Goal: Transaction & Acquisition: Purchase product/service

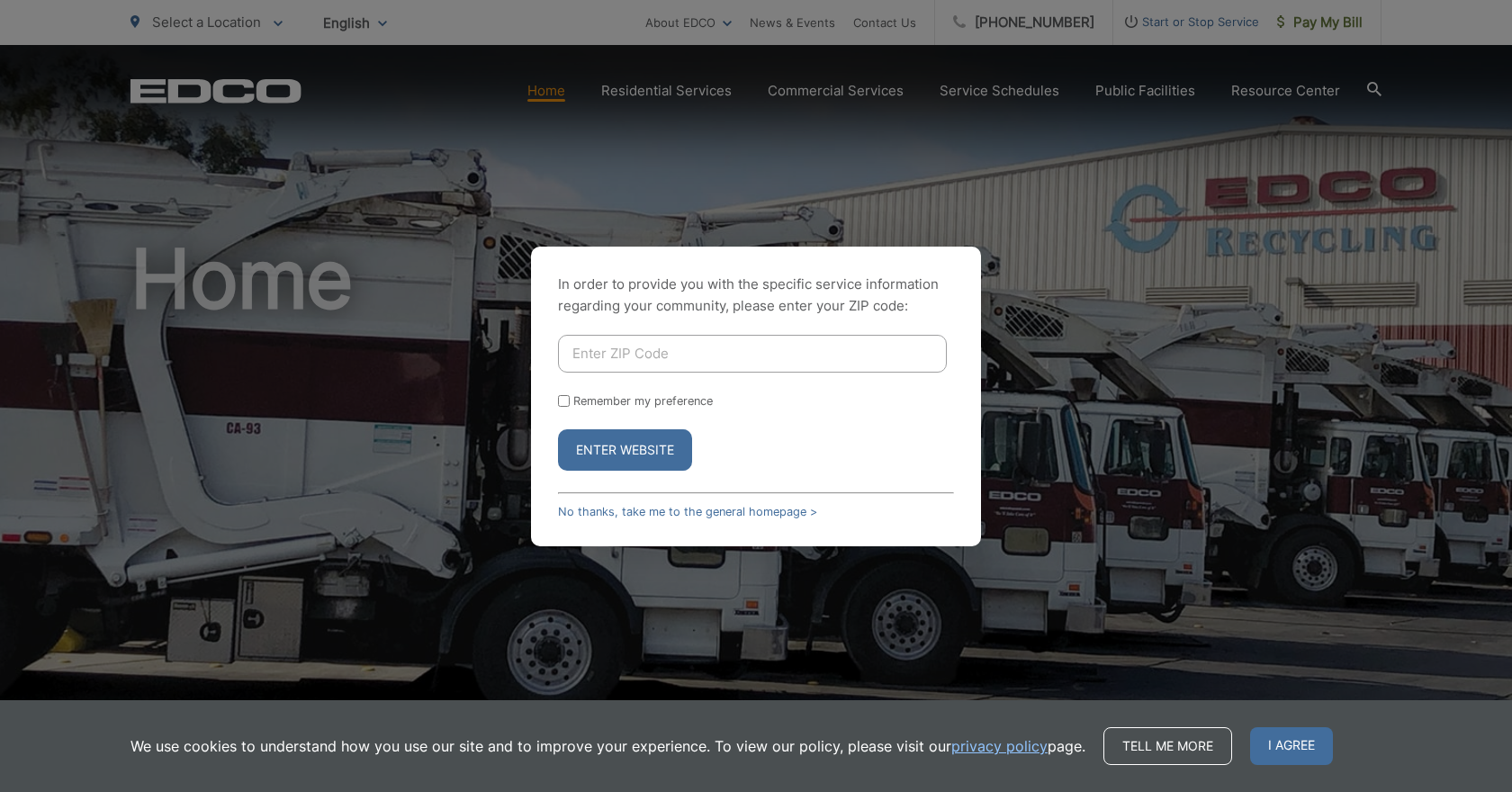
click at [681, 374] on form "Remember my preference Enter Website" at bounding box center [756, 402] width 396 height 136
click at [649, 363] on input "Enter ZIP Code" at bounding box center [752, 353] width 389 height 38
type input "92118"
click at [567, 396] on input "Remember my preference" at bounding box center [563, 401] width 12 height 12
checkbox input "true"
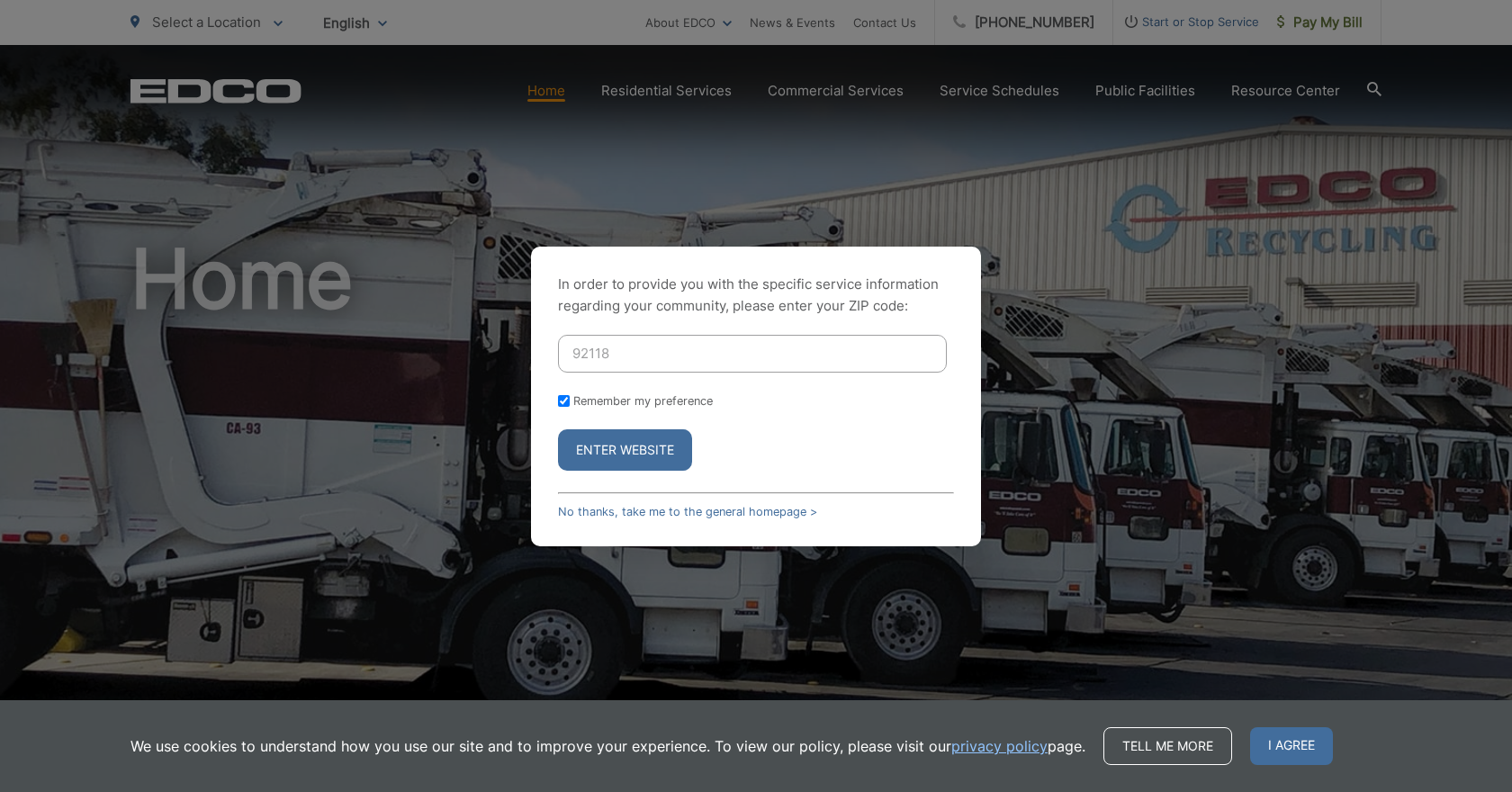
click at [626, 454] on button "Enter Website" at bounding box center [624, 450] width 134 height 42
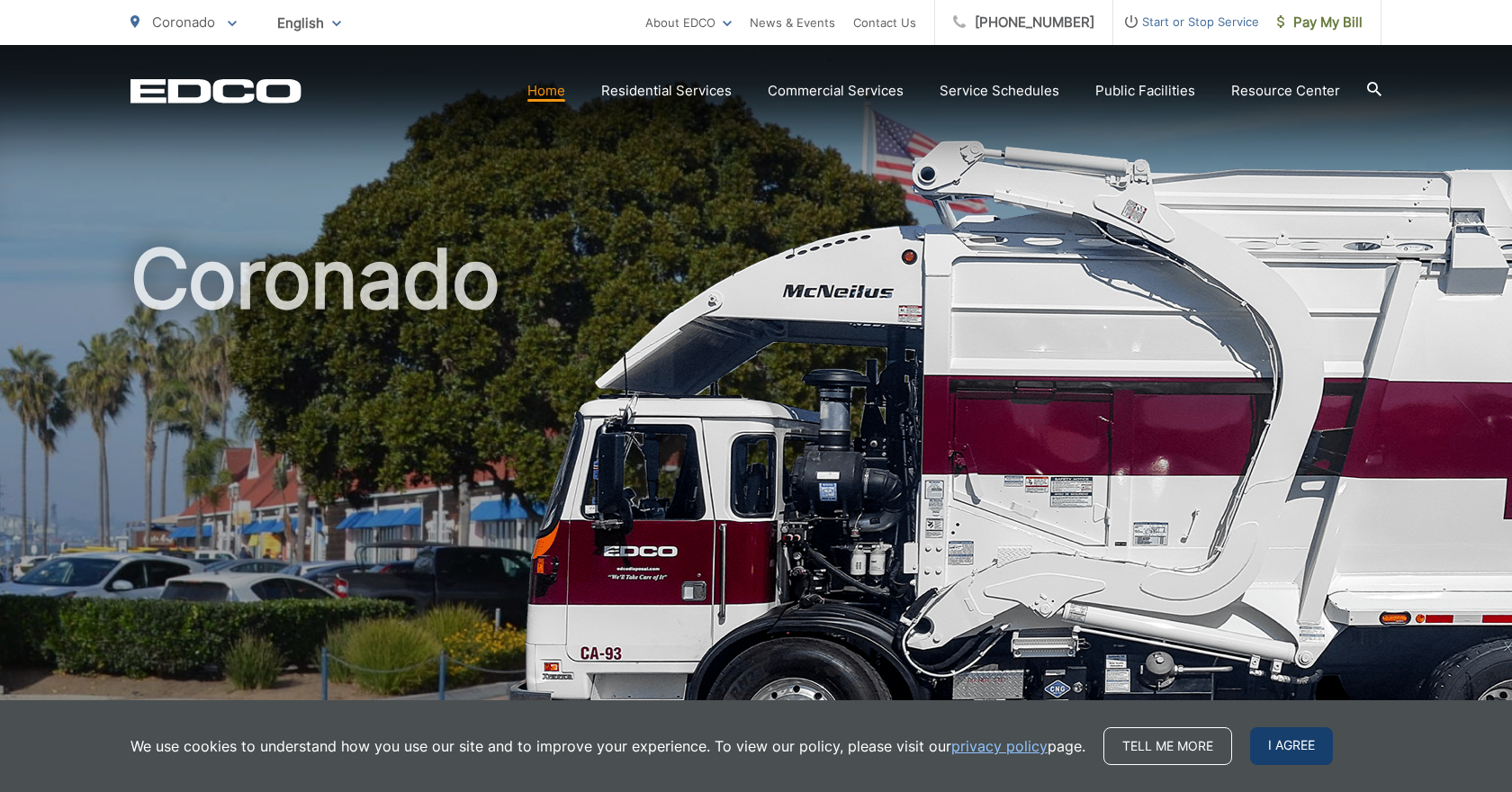
click at [1278, 743] on span "I agree" at bounding box center [1291, 746] width 83 height 38
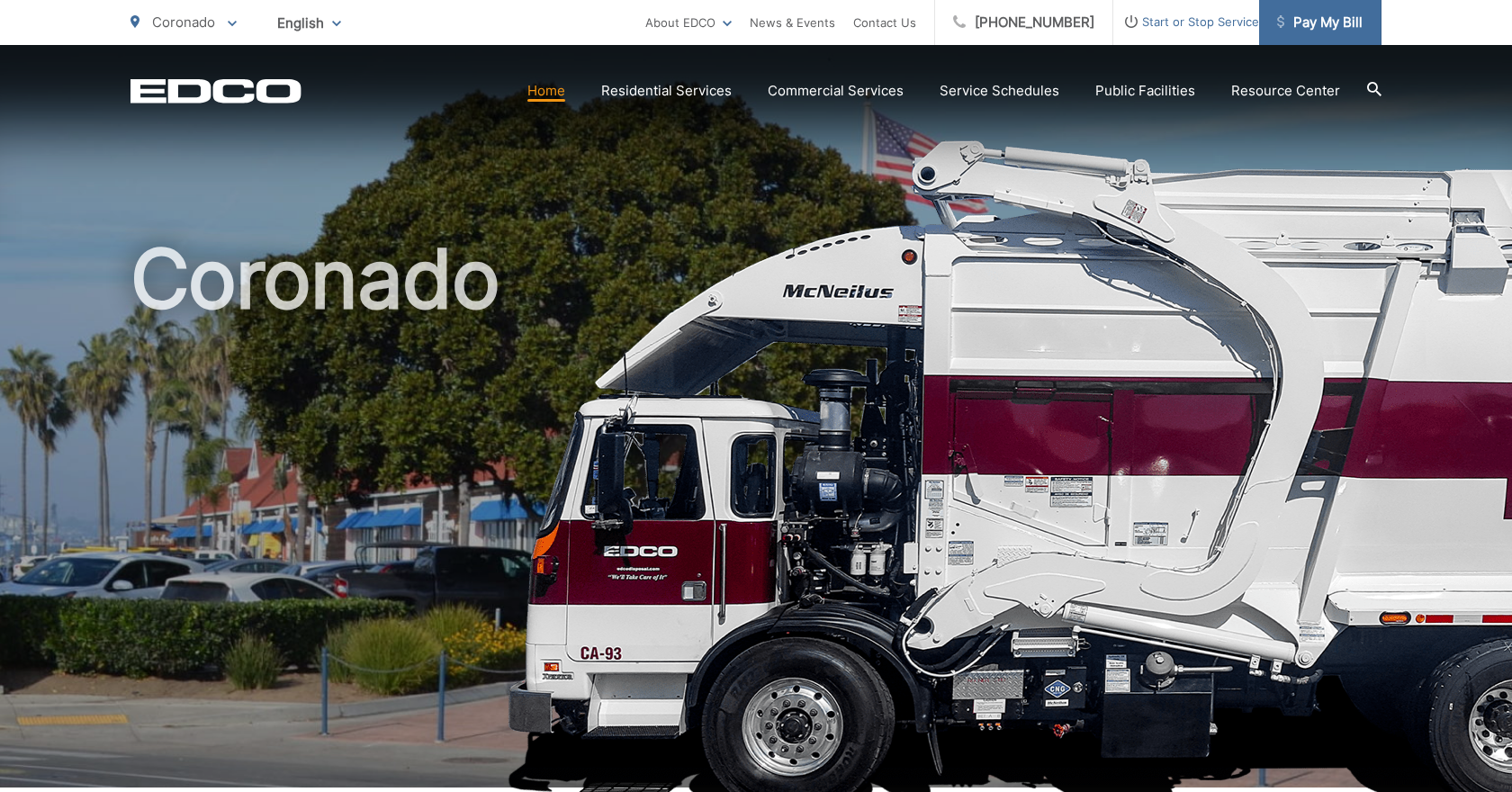
click at [1337, 28] on span "Pay My Bill" at bounding box center [1320, 22] width 86 height 21
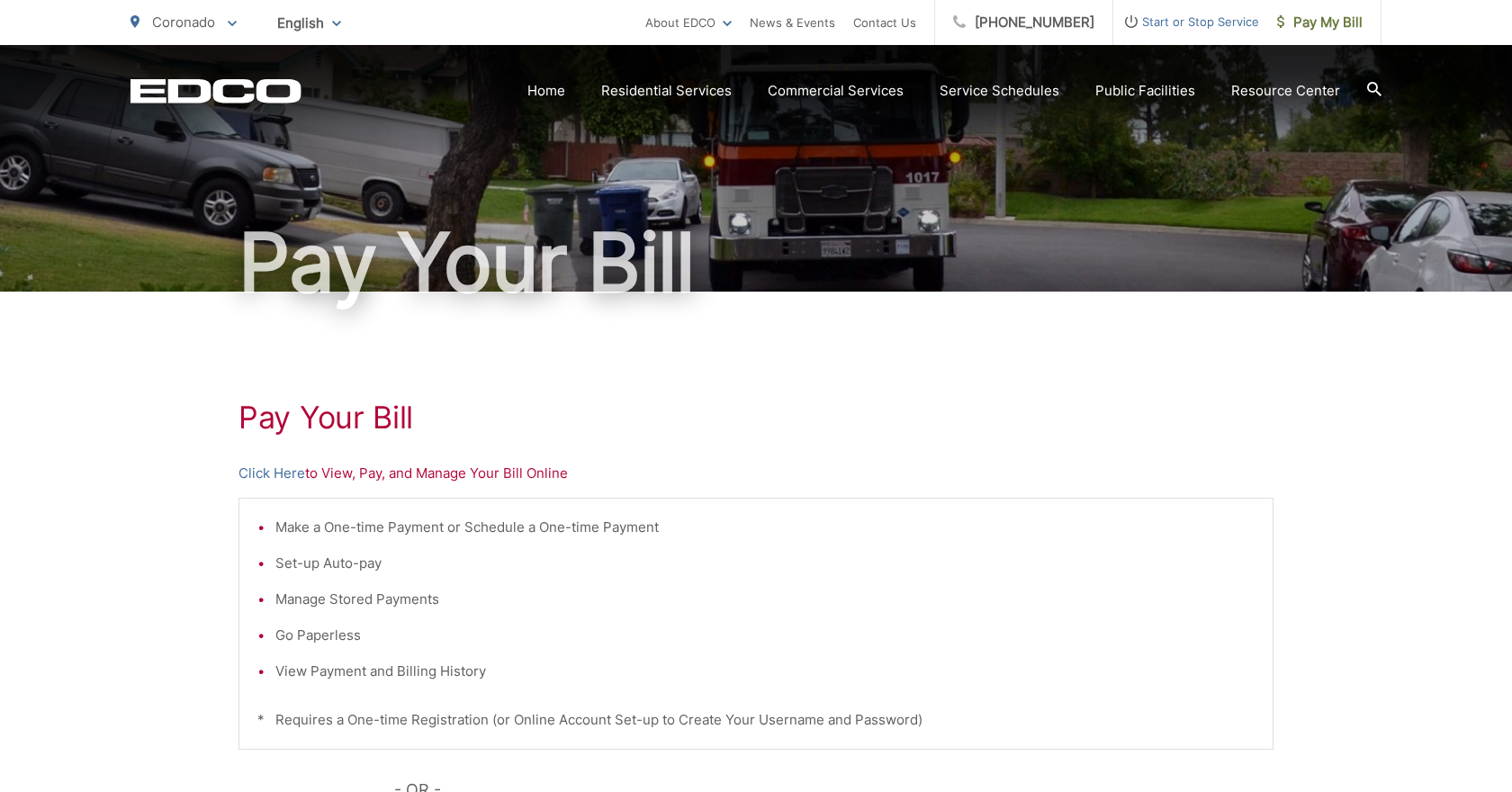
scroll to position [69, 0]
click at [690, 506] on div "Make a One-time Payment or Schedule a One-time Payment Set-up Auto-pay Manage S…" at bounding box center [756, 623] width 1034 height 252
drag, startPoint x: 432, startPoint y: 508, endPoint x: 719, endPoint y: 516, distance: 287.1
click at [718, 509] on div "Make a One-time Payment or Schedule a One-time Payment Set-up Auto-pay Manage S…" at bounding box center [756, 623] width 1034 height 252
click at [553, 519] on li "Make a One-time Payment or Schedule a One-time Payment" at bounding box center [765, 526] width 979 height 21
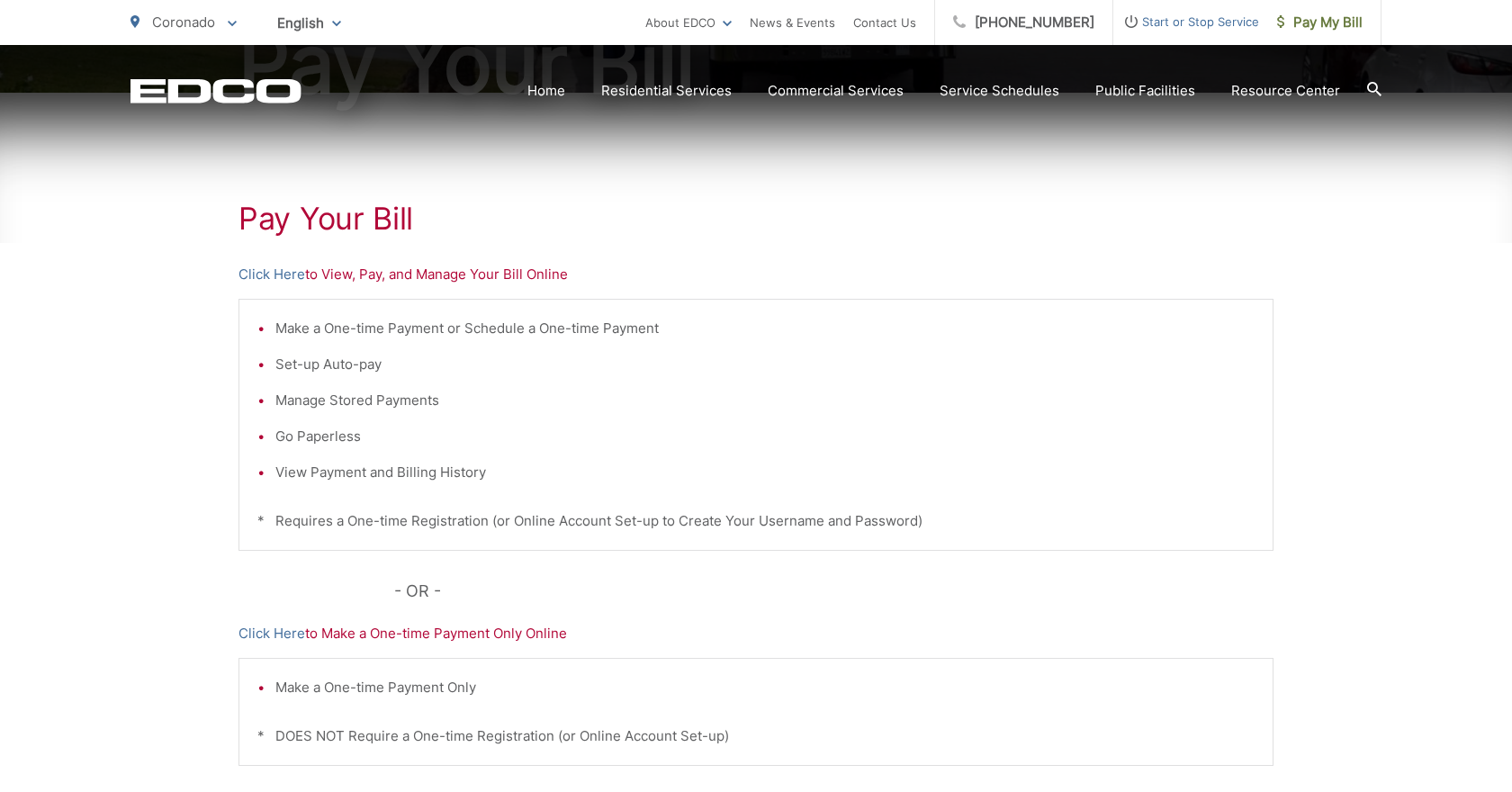
scroll to position [268, 0]
drag, startPoint x: 323, startPoint y: 273, endPoint x: 663, endPoint y: 286, distance: 340.2
click at [663, 286] on div "Pay Your Bill Click Here to View, Pay, and Manage Your Bill Online Make a One-t…" at bounding box center [756, 495] width 1034 height 809
click at [603, 277] on p "Click Here to View, Pay, and Manage Your Bill Online" at bounding box center [756, 273] width 1034 height 21
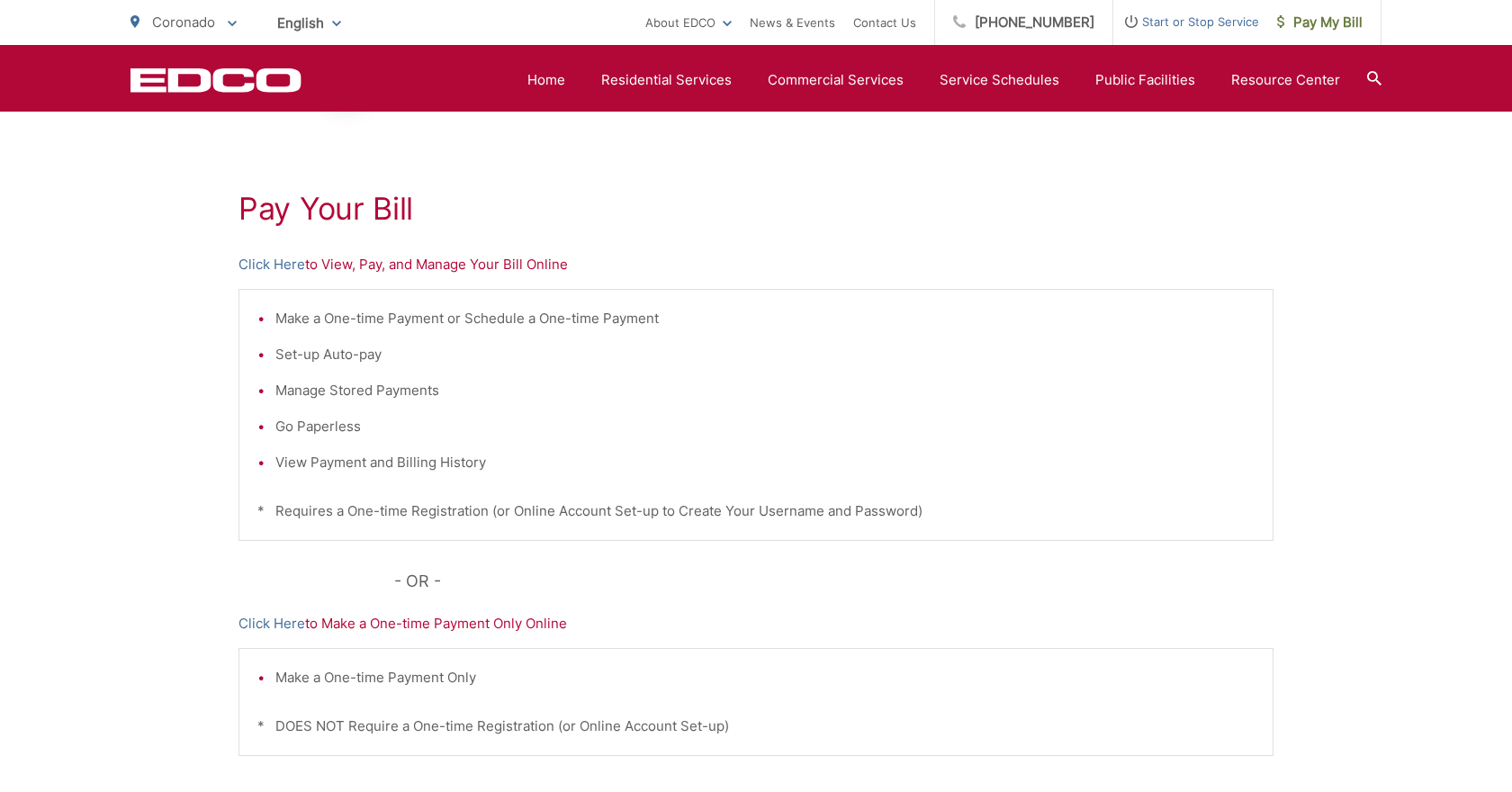
scroll to position [274, 0]
click at [280, 265] on link "Click Here" at bounding box center [272, 267] width 67 height 21
